Goal: Task Accomplishment & Management: Manage account settings

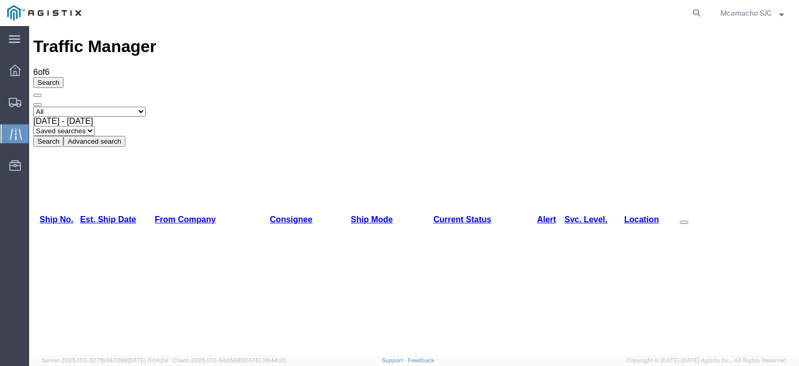
click at [98, 107] on select "Select status [No transit records] All Arrival Notice Available Arrival Notice …" at bounding box center [89, 112] width 112 height 10
click at [33, 107] on select "Select status [No transit records] All Arrival Notice Available Arrival Notice …" at bounding box center [89, 112] width 112 height 10
click at [63, 136] on button "Search" at bounding box center [48, 141] width 30 height 11
drag, startPoint x: 377, startPoint y: 72, endPoint x: 363, endPoint y: 298, distance: 225.6
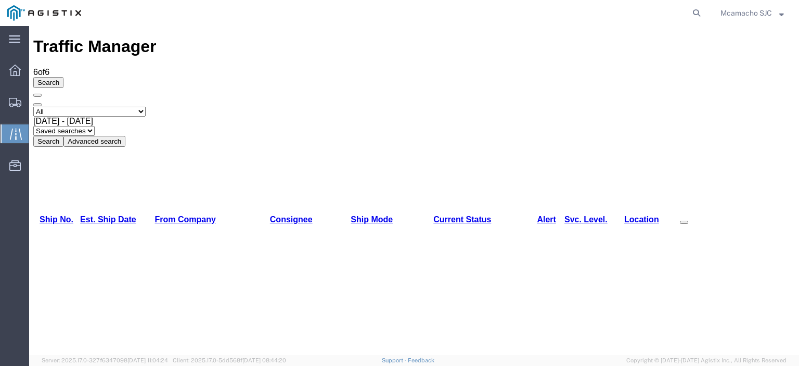
click at [63, 136] on button "Search" at bounding box center [48, 141] width 30 height 11
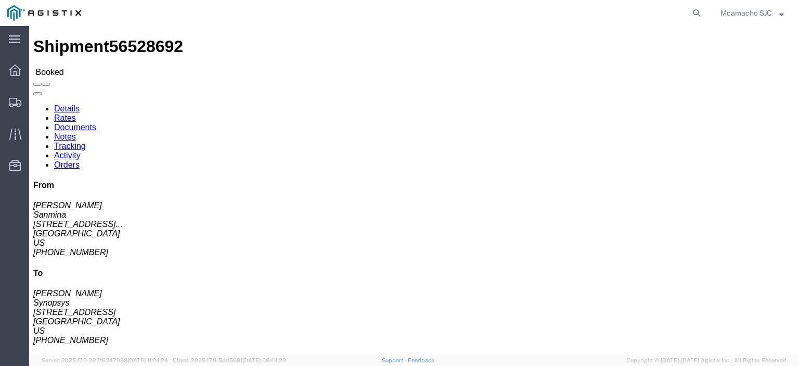
click link "Tracking"
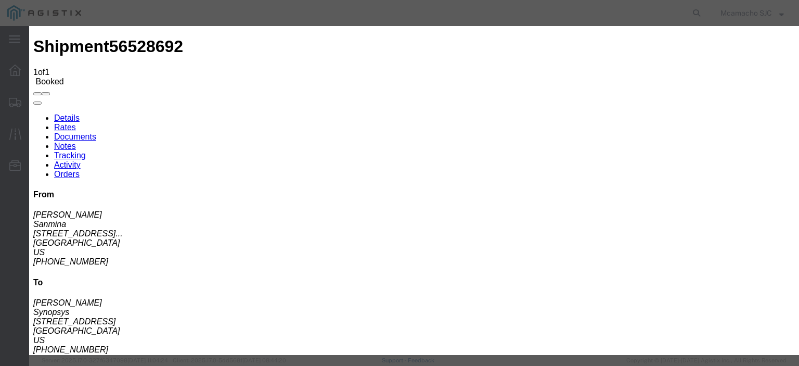
type input "[DATE]"
type input "1:00 PM"
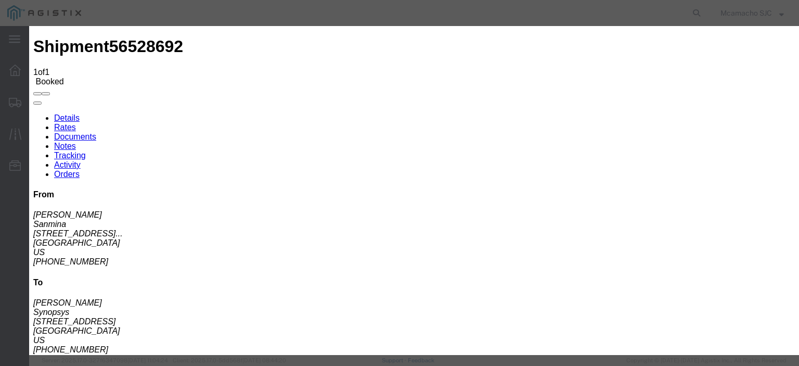
type input "[DATE]"
type input "4:10 PM"
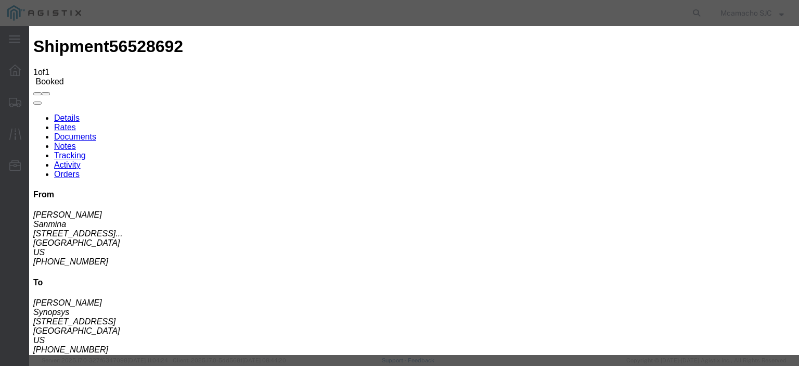
select select "DELIVRED"
type input "[PERSON_NAME]"
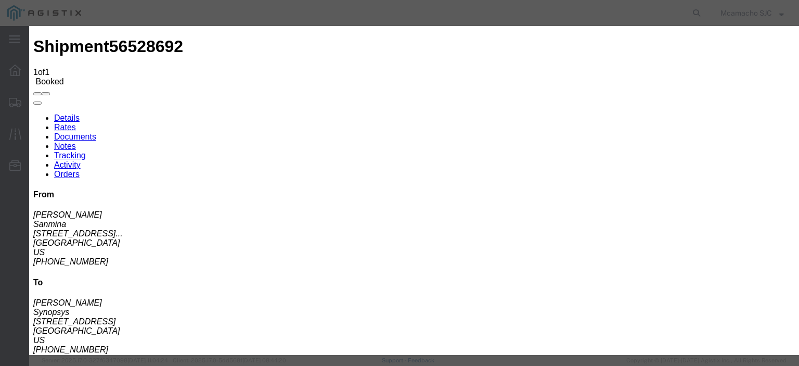
type input "[DATE]"
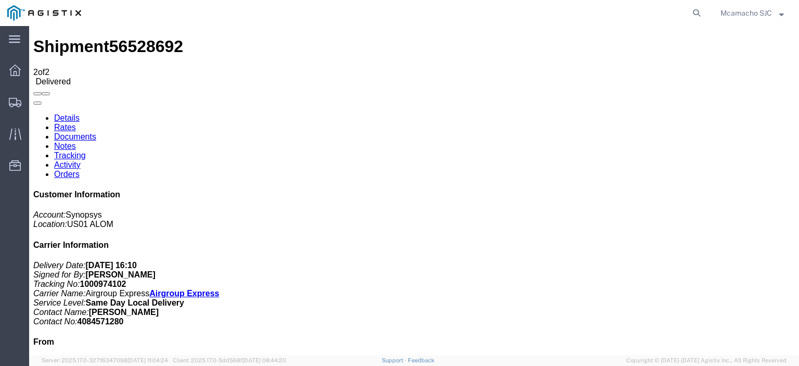
click at [96, 132] on link "Documents" at bounding box center [75, 136] width 42 height 9
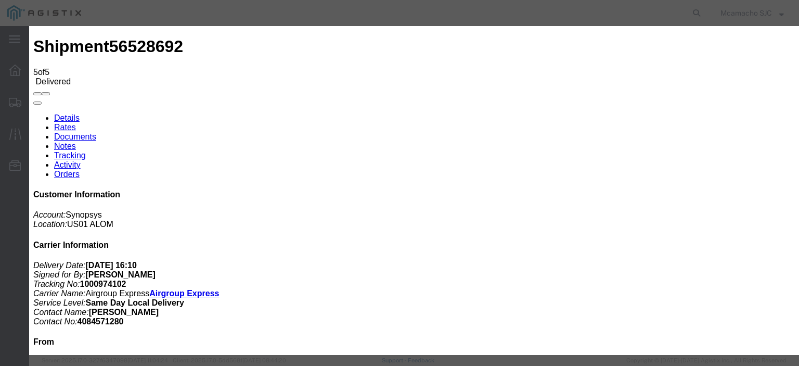
type input "C:\fakepath\1000974102 HCPOD.pdf"
type input "AIRGROUP"
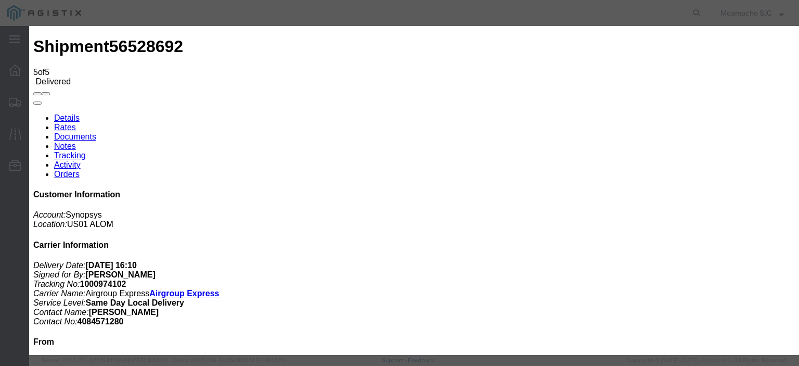
type input "HCPOD"
select select "PROOF_OF_DELIVERY"
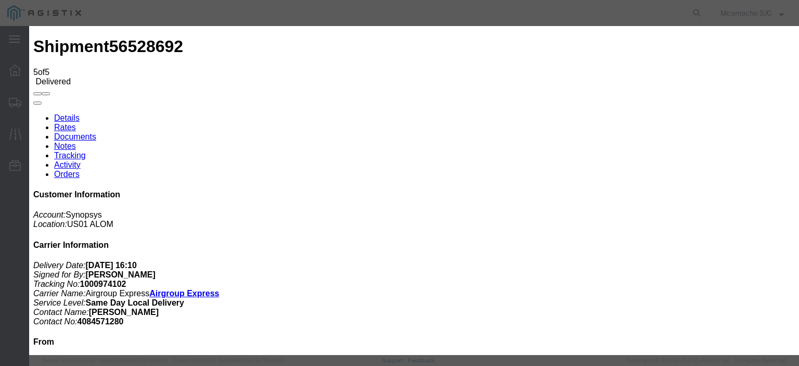
select select
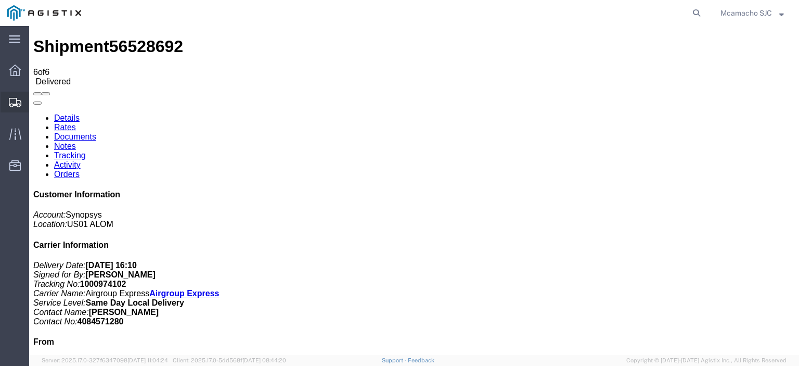
click at [13, 97] on svg-icon at bounding box center [15, 102] width 12 height 10
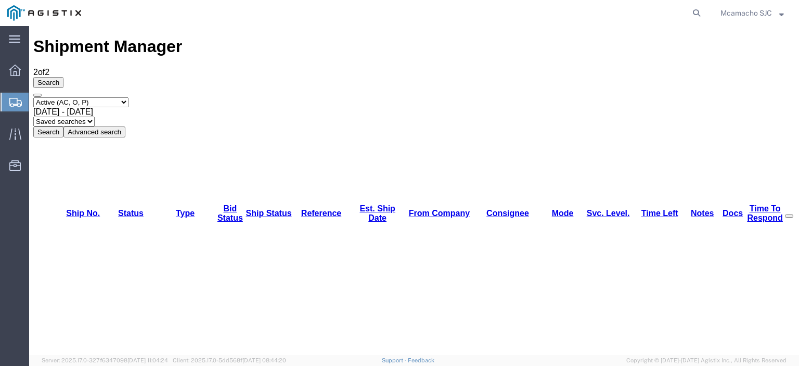
click at [75, 97] on select "Select status Active (AC, O, P) All Approved Awaiting Confirmation (AC) Booked …" at bounding box center [80, 102] width 95 height 10
select select "BOOK"
click at [33, 97] on select "Select status Active (AC, O, P) All Approved Awaiting Confirmation (AC) Booked …" at bounding box center [80, 102] width 95 height 10
click at [63, 126] on button "Search" at bounding box center [48, 131] width 30 height 11
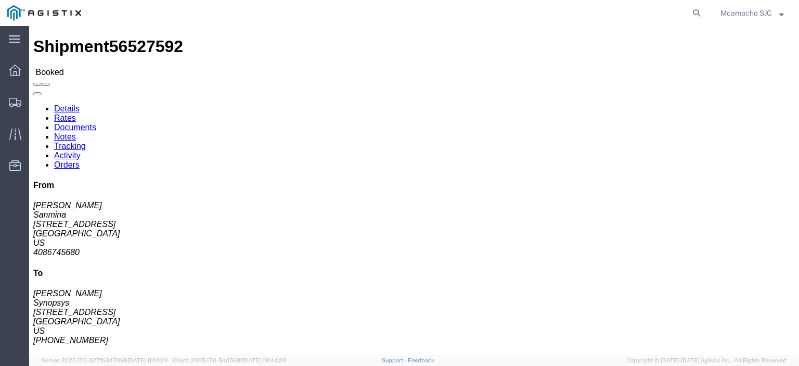
click link "Tracking"
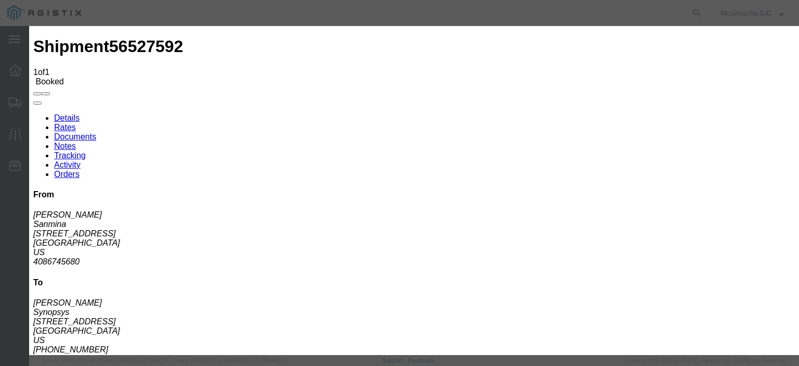
type input "[DATE]"
type input "1:00 PM"
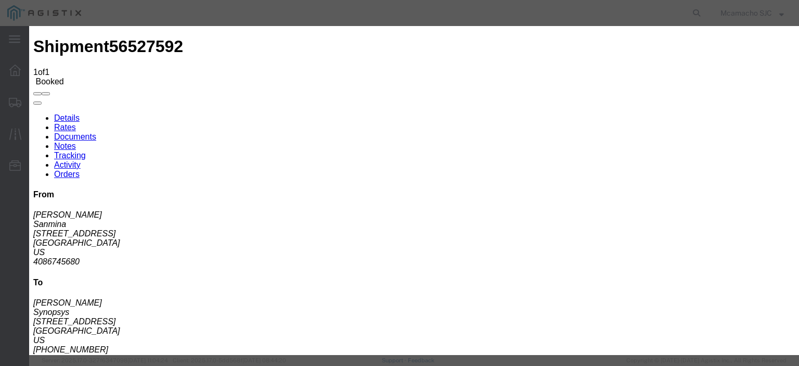
type input "[DATE]"
type input "4:10 PM"
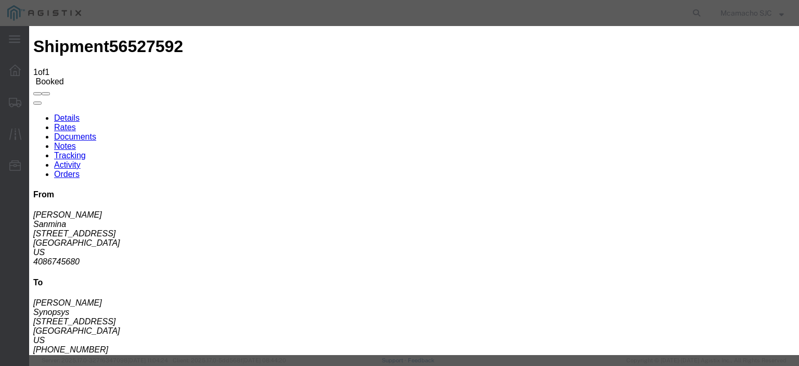
select select "DELIVRED"
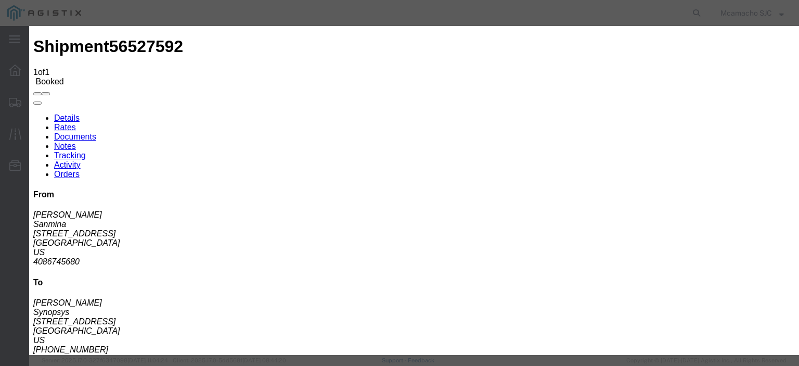
type input "[DATE]"
type input "[PERSON_NAME]"
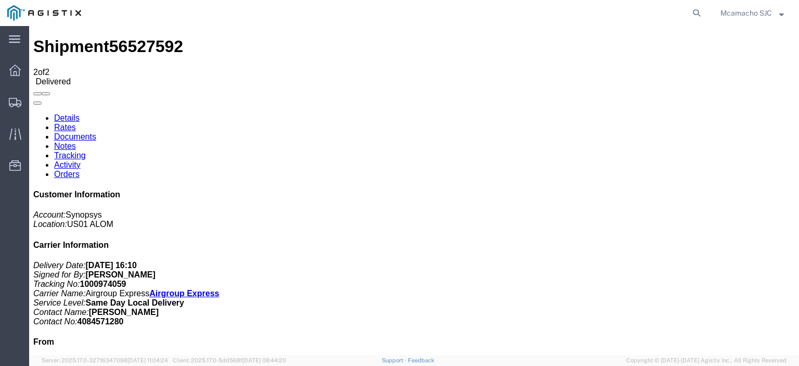
click at [96, 132] on link "Documents" at bounding box center [75, 136] width 42 height 9
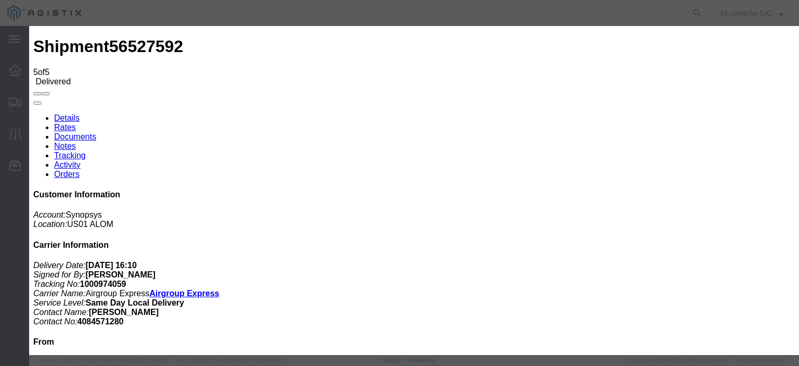
type input "C:\fakepath\1000974059 HCPOD.pdf"
type input "AIRGROUP"
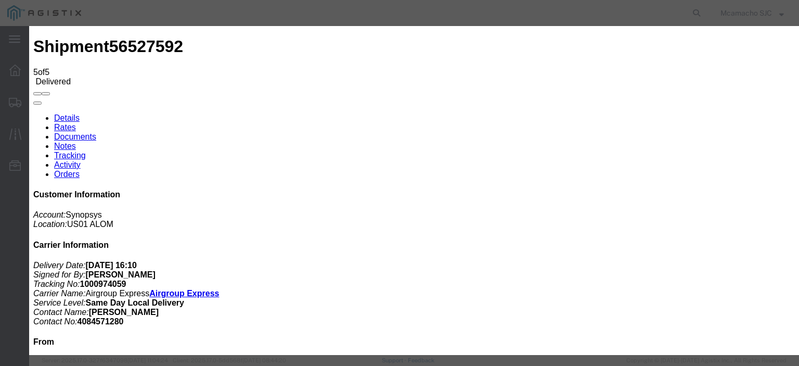
type input "HCPOD"
select select "PROOF_OF_DELIVERY"
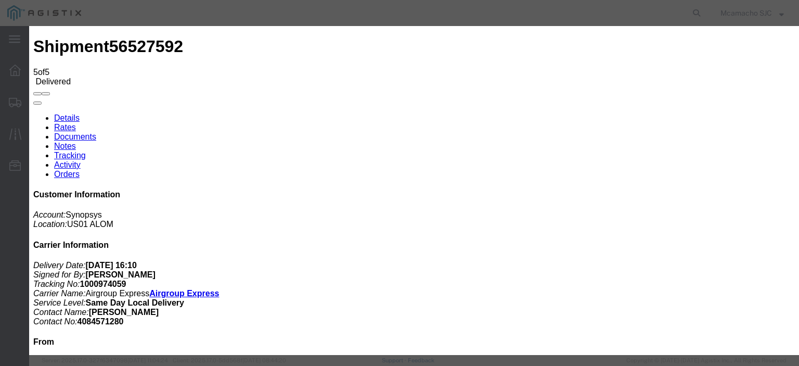
select select
